Goal: Find specific page/section: Find specific page/section

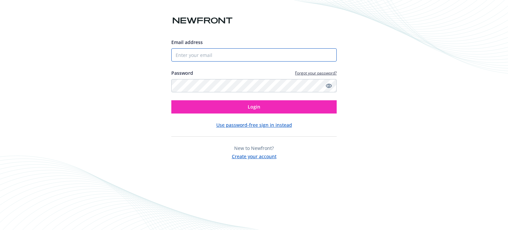
click at [216, 54] on input "Email address" at bounding box center [254, 54] width 166 height 13
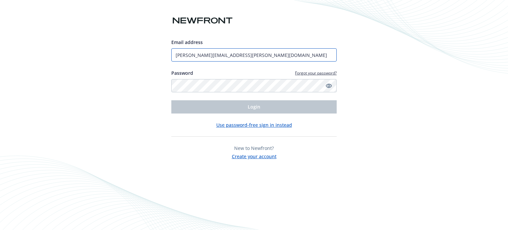
type input "[PERSON_NAME][EMAIL_ADDRESS][PERSON_NAME][DOMAIN_NAME]"
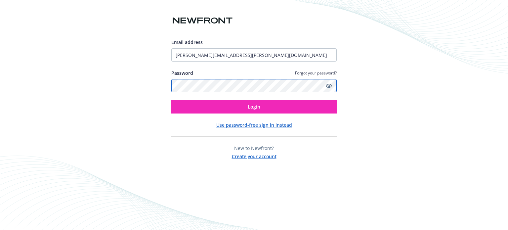
click at [171, 100] on button "Login" at bounding box center [254, 106] width 166 height 13
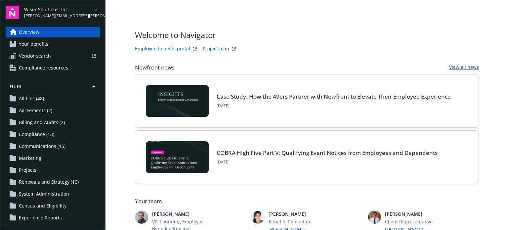
click at [70, 13] on span "[PERSON_NAME][EMAIL_ADDRESS][PERSON_NAME][DOMAIN_NAME]" at bounding box center [58, 16] width 68 height 6
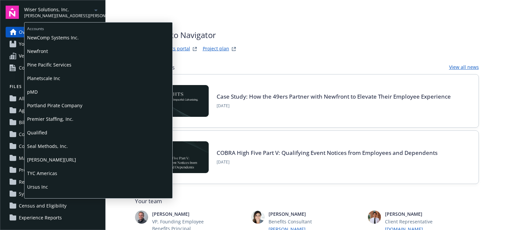
scroll to position [336, 0]
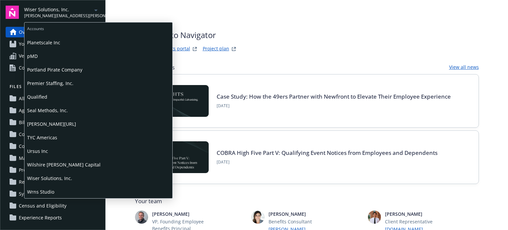
click at [38, 190] on span "Wrns Studio" at bounding box center [98, 192] width 143 height 14
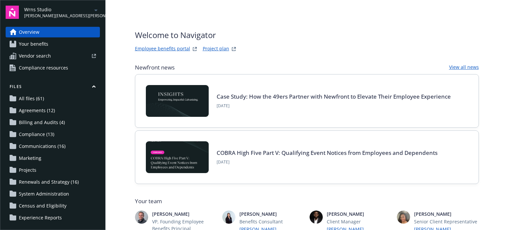
click at [42, 181] on span "Renewals and Strategy (16)" at bounding box center [49, 182] width 60 height 11
